Goal: Task Accomplishment & Management: Manage account settings

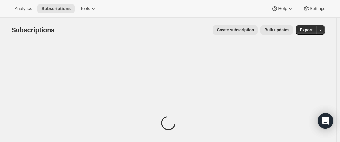
click at [331, 60] on div "Subscriptions. This page is ready Subscriptions Create subscription Bulk update…" at bounding box center [169, 121] width 330 height 207
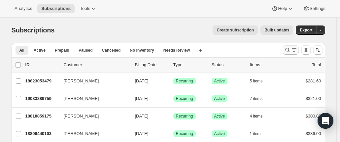
click at [285, 49] on button "Search and filter results" at bounding box center [291, 49] width 16 height 9
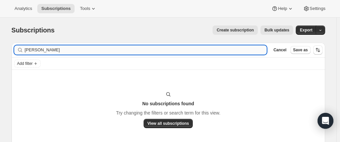
click at [53, 49] on input "[PERSON_NAME]" at bounding box center [146, 49] width 242 height 9
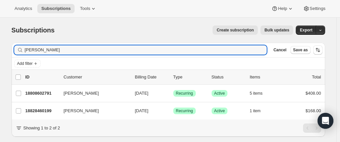
type input "[PERSON_NAME]"
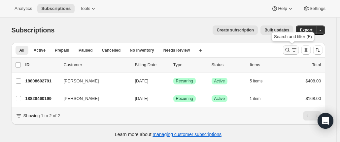
click at [290, 48] on icon "Search and filter results" at bounding box center [287, 50] width 7 height 7
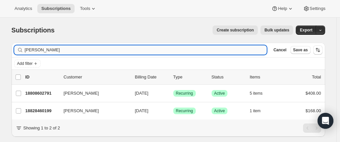
drag, startPoint x: 85, startPoint y: 55, endPoint x: 27, endPoint y: 52, distance: 57.6
click at [27, 52] on input "[PERSON_NAME]" at bounding box center [146, 49] width 242 height 9
type input "s"
type input "n"
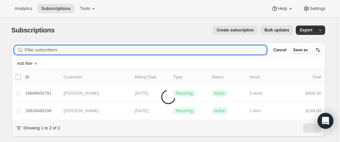
type input "n"
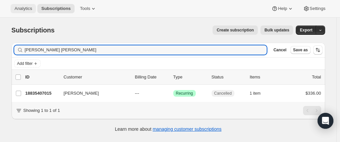
type input "[PERSON_NAME] [PERSON_NAME]"
